Goal: Task Accomplishment & Management: Manage account settings

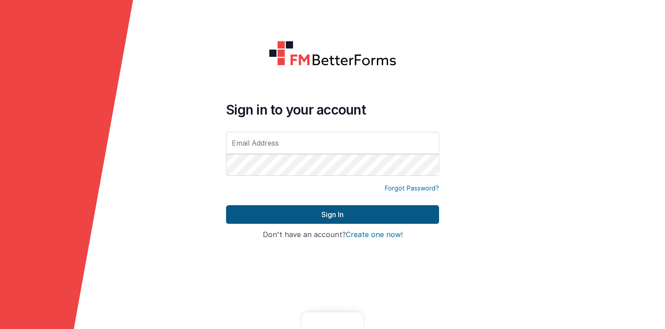
type input "[PERSON_NAME][EMAIL_ADDRESS][DOMAIN_NAME]"
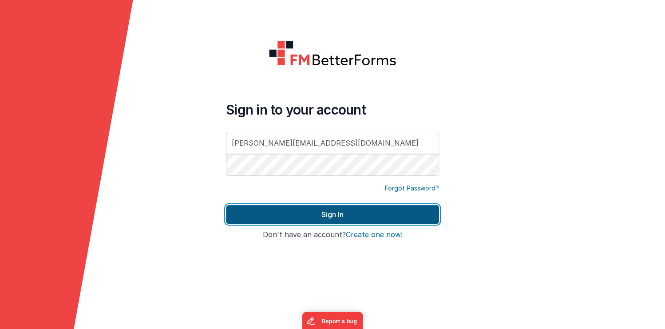
click at [334, 212] on button "Sign In" at bounding box center [332, 214] width 213 height 19
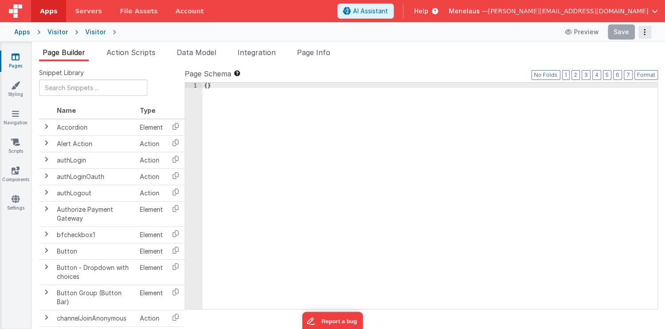
type input "FR_40066DC9-6A90-5545-BDE4-F776D8F9D612"
type textarea "2.98 Lsa8 ? - >2.87 Lsa9 - try Dom performance CSS classes 2.95 - fast kbshow A…"
type input "lookup"
checkbox input "true"
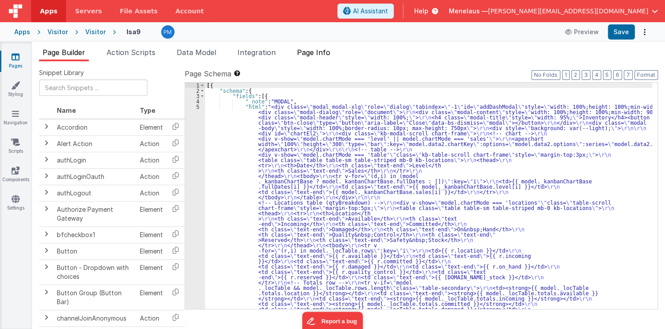
click at [319, 55] on span "Page Info" at bounding box center [313, 52] width 33 height 9
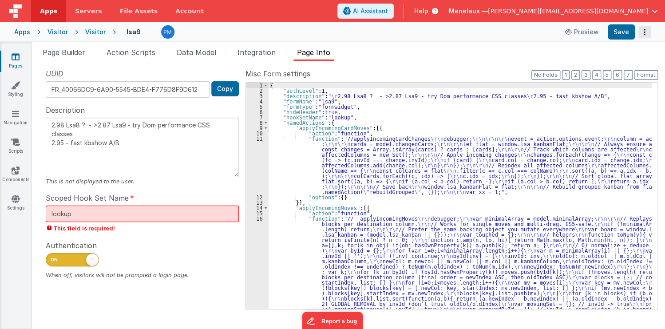
click at [644, 32] on icon "Options" at bounding box center [644, 32] width 12 height 0
click at [628, 64] on link "Rollback" at bounding box center [611, 67] width 78 height 17
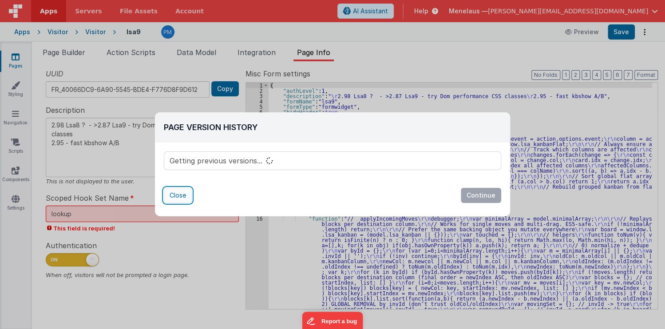
click at [177, 193] on button "Close" at bounding box center [178, 195] width 28 height 15
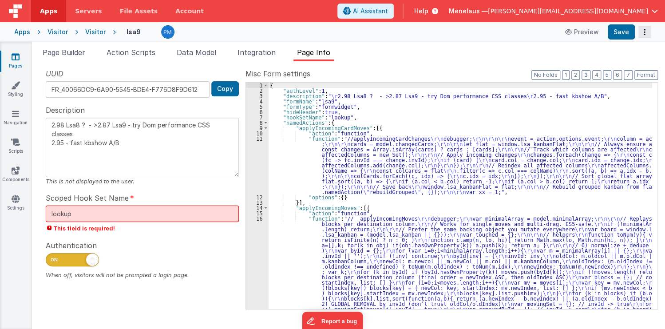
click at [643, 32] on icon "Options" at bounding box center [644, 32] width 12 height 0
click at [626, 67] on link "Rollback" at bounding box center [611, 67] width 78 height 17
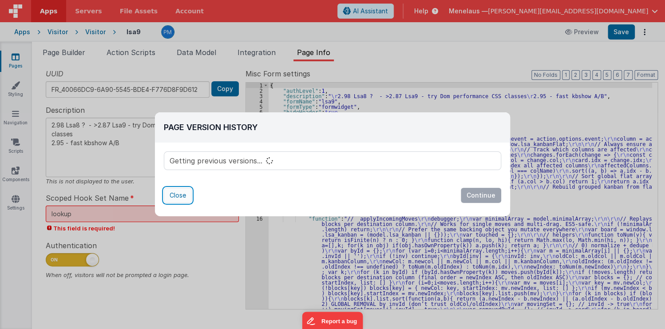
click at [180, 193] on button "Close" at bounding box center [178, 195] width 28 height 15
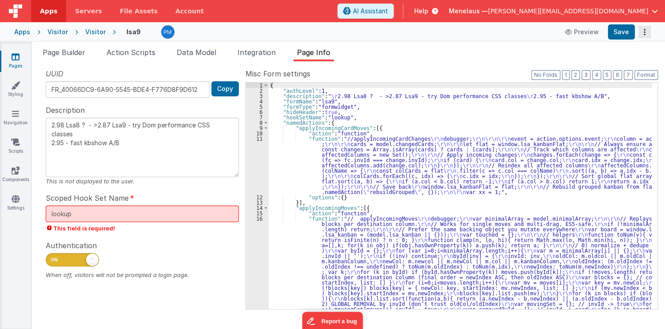
click at [644, 32] on icon "Options" at bounding box center [644, 32] width 12 height 0
click at [624, 65] on link "Rollback" at bounding box center [611, 67] width 78 height 17
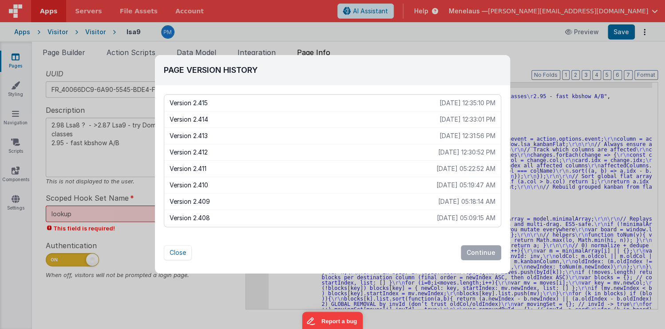
click at [365, 39] on div "Page Version History Version 2.415 [DATE] 12:35:10 PM Version 2.414 [DATE] 12:3…" at bounding box center [332, 164] width 665 height 329
click at [182, 255] on button "Close" at bounding box center [178, 252] width 28 height 15
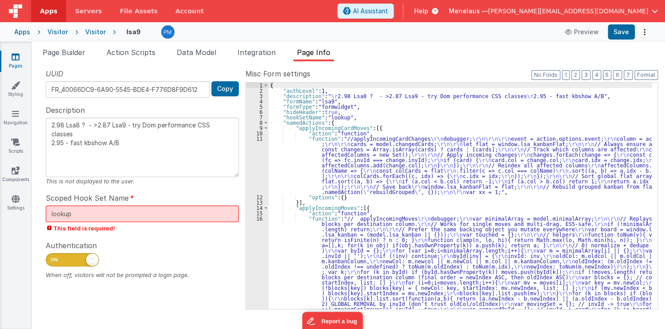
click at [80, 158] on textarea "2.98 Lsa8 ? - >2.87 Lsa9 - try Dom performance CSS classes 2.95 - fast kbshow A…" at bounding box center [142, 147] width 193 height 59
click at [149, 156] on textarea "2.98 Lsa8 ? - >2.87 Lsa9 - try Dom performance CSS classes 2.95 - fast kbshow A…" at bounding box center [142, 147] width 193 height 59
click at [122, 163] on textarea "2.98 Lsa8 ? - >2.87 Lsa9 - try Dom performance CSS classes 2.95 - fast kbshow A…" at bounding box center [142, 147] width 193 height 59
type textarea "2.98 Lsa8 ? - >2.87 Lsa9 - try Dom performance CSS classes 2.95 - fast kbshow A…"
click at [625, 31] on button "Save" at bounding box center [620, 31] width 27 height 15
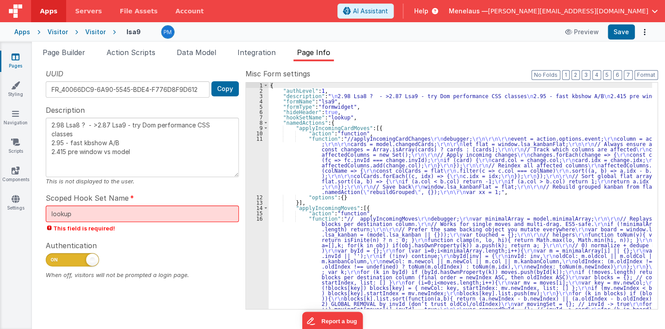
click at [646, 54] on ul "Page Builder Action Scripts Data Model Integration Page Info" at bounding box center [348, 54] width 633 height 14
click at [644, 32] on icon "Options" at bounding box center [644, 32] width 12 height 0
click at [619, 67] on link "Rollback" at bounding box center [611, 67] width 78 height 17
